Goal: Information Seeking & Learning: Learn about a topic

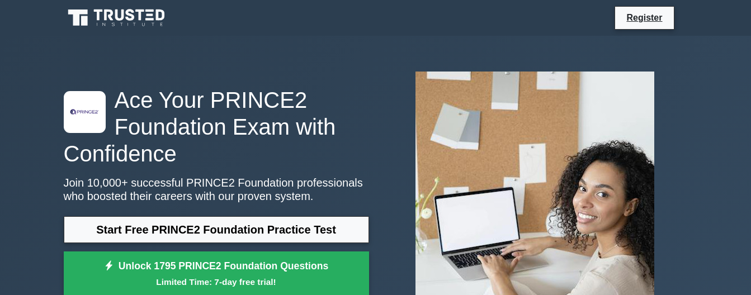
click at [750, 240] on div ".st0{fill-rule:evenodd;clip-rule:evenodd;fill:#000041;} .st1{fill-rule:evenodd;…" at bounding box center [375, 194] width 751 height 316
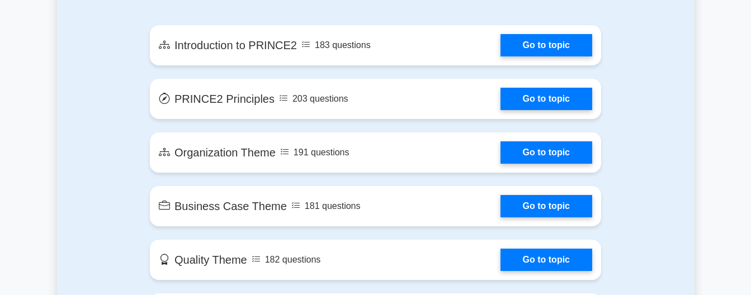
scroll to position [693, 0]
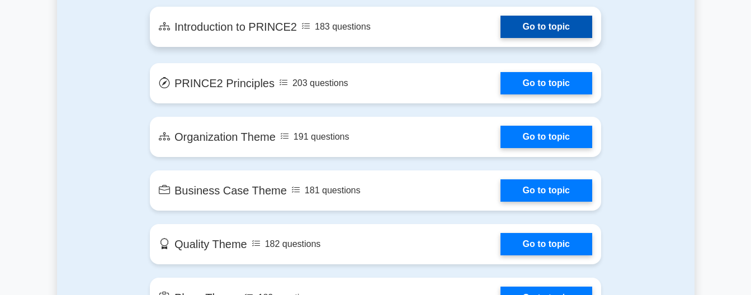
click at [547, 34] on link "Go to topic" at bounding box center [546, 27] width 92 height 22
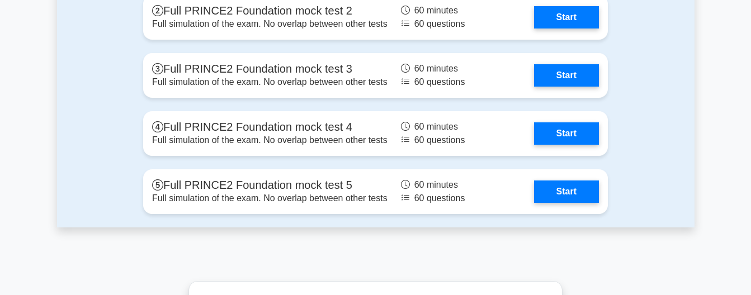
scroll to position [1767, 0]
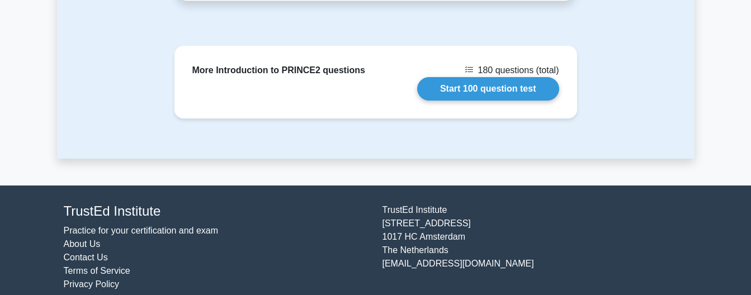
scroll to position [1583, 0]
